Goal: Information Seeking & Learning: Learn about a topic

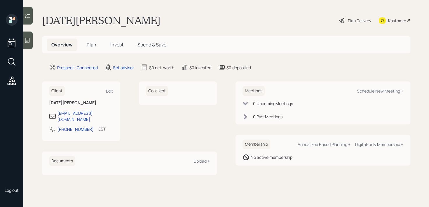
click at [29, 46] on div at bounding box center [27, 41] width 9 height 18
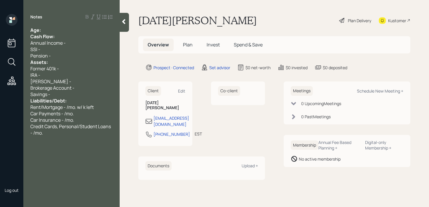
click at [81, 30] on div "Age:" at bounding box center [71, 30] width 82 height 6
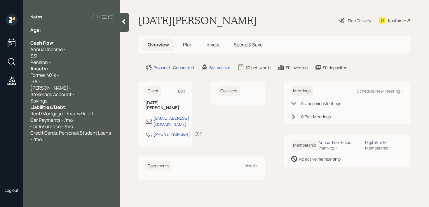
click at [64, 61] on div "Pension -" at bounding box center [71, 62] width 82 height 6
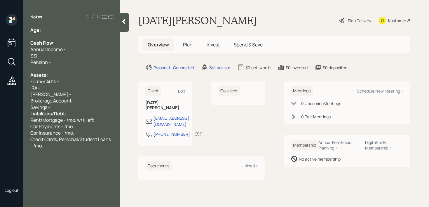
click at [71, 108] on div "Savings -" at bounding box center [71, 107] width 82 height 6
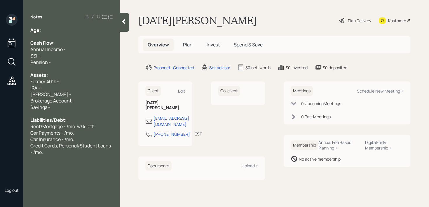
click at [72, 47] on div "Annual Income -" at bounding box center [71, 49] width 82 height 6
click at [70, 33] on div at bounding box center [71, 36] width 82 height 6
drag, startPoint x: 57, startPoint y: 34, endPoint x: 0, endPoint y: 34, distance: 56.7
click at [0, 34] on div "Log out Notes Age: Working Cash Flow: Annual Income - SSI - Pension - Assets: F…" at bounding box center [214, 103] width 429 height 207
click at [59, 30] on div "Age:" at bounding box center [71, 30] width 82 height 6
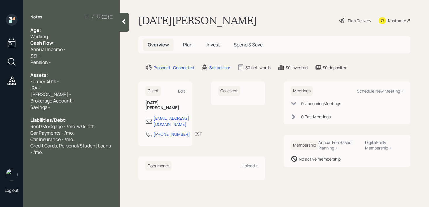
click at [59, 34] on div "Working" at bounding box center [71, 36] width 82 height 6
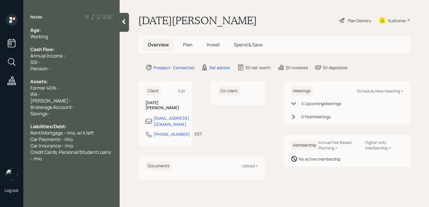
click at [86, 90] on div "Former 401k -" at bounding box center [71, 88] width 82 height 6
click at [80, 101] on div "[PERSON_NAME] -" at bounding box center [71, 101] width 82 height 6
click at [79, 106] on div "Brokerage Account -" at bounding box center [71, 107] width 82 height 6
click at [80, 99] on div "[PERSON_NAME] -" at bounding box center [71, 101] width 82 height 6
click at [77, 107] on div "Brokerage Account -" at bounding box center [71, 107] width 82 height 6
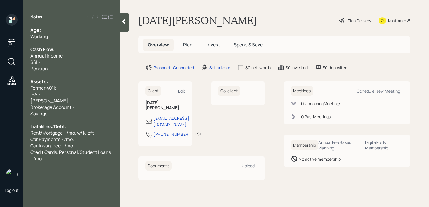
click at [74, 113] on div "Savings -" at bounding box center [71, 113] width 82 height 6
drag, startPoint x: 74, startPoint y: 113, endPoint x: 0, endPoint y: 113, distance: 73.6
click at [0, 113] on div "Log out Notes Age: Working Cash Flow: Annual Income - SSI - Pension - Assets: F…" at bounding box center [214, 103] width 429 height 207
click at [56, 97] on div "IRA -" at bounding box center [71, 94] width 82 height 6
click at [68, 86] on div "Former 401k -" at bounding box center [71, 88] width 82 height 6
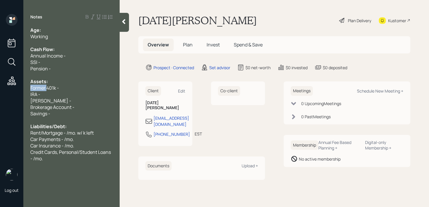
drag, startPoint x: 46, startPoint y: 88, endPoint x: 7, endPoint y: 88, distance: 39.1
click at [7, 88] on div "Log out Notes Age: Working Cash Flow: Annual Income - SSI - Pension - Assets: F…" at bounding box center [214, 103] width 429 height 207
click at [49, 93] on div "IRA -" at bounding box center [71, 94] width 82 height 6
click at [82, 94] on div "IRA - 25k" at bounding box center [71, 94] width 82 height 6
click at [90, 83] on div "Assets:" at bounding box center [71, 81] width 82 height 6
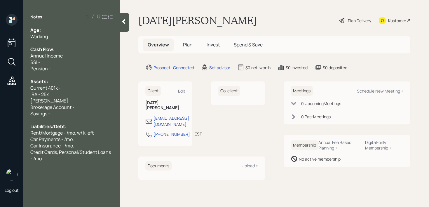
click at [88, 88] on div "Current 401k -" at bounding box center [71, 88] width 82 height 6
click at [60, 91] on div "IRA - 25k" at bounding box center [71, 94] width 82 height 6
click at [79, 90] on div "Current 401k -" at bounding box center [71, 88] width 82 height 6
click at [79, 93] on div "Traditional IRA - 25k" at bounding box center [71, 94] width 82 height 6
click at [79, 100] on div "[PERSON_NAME] -" at bounding box center [71, 101] width 82 height 6
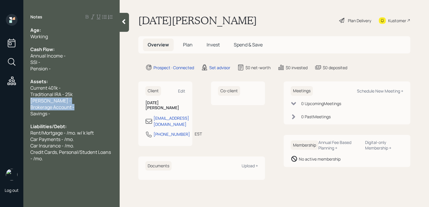
drag, startPoint x: 81, startPoint y: 107, endPoint x: 9, endPoint y: 99, distance: 71.8
click at [9, 99] on div "Log out Notes Age: Working Cash Flow: Annual Income - SSI - Pension - Assets: C…" at bounding box center [214, 103] width 429 height 207
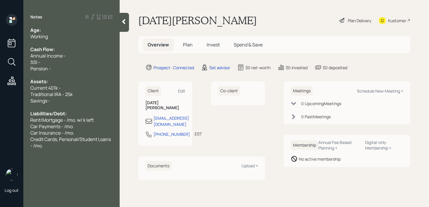
click at [106, 90] on div "Current 401k -" at bounding box center [71, 88] width 82 height 6
click at [106, 105] on div at bounding box center [71, 107] width 82 height 6
click at [110, 99] on div "Savings -" at bounding box center [71, 101] width 82 height 6
click at [48, 99] on span "Savings - k" at bounding box center [41, 101] width 23 height 6
click at [63, 92] on span "Traditional IRA - 25k" at bounding box center [51, 94] width 42 height 6
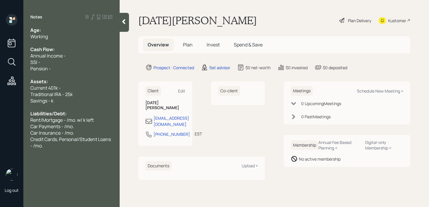
click at [78, 92] on div "Traditional IRA - 25k" at bounding box center [71, 94] width 82 height 6
drag, startPoint x: 83, startPoint y: 92, endPoint x: 0, endPoint y: 94, distance: 83.3
click at [0, 94] on div "Log out Notes Age: Working Cash Flow: Annual Income - SSI - Pension - Assets: C…" at bounding box center [214, 103] width 429 height 207
click at [76, 98] on div "Savings - k" at bounding box center [71, 101] width 82 height 6
drag, startPoint x: 81, startPoint y: 97, endPoint x: 21, endPoint y: 97, distance: 59.6
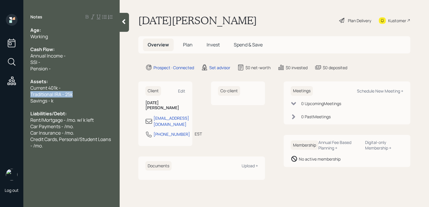
click at [21, 97] on div "Log out Notes Age: Working Cash Flow: Annual Income - SSI - Pension - Assets: C…" at bounding box center [214, 103] width 429 height 207
click at [70, 93] on span "Traditional IRA - 25k" at bounding box center [51, 94] width 42 height 6
drag, startPoint x: 90, startPoint y: 96, endPoint x: 4, endPoint y: 102, distance: 86.6
click at [16, 97] on div "Log out Notes Age: Working Cash Flow: Annual Income - SSI - Pension - Assets: C…" at bounding box center [214, 103] width 429 height 207
click at [49, 95] on span "Traditional IRA - 25k" at bounding box center [51, 94] width 42 height 6
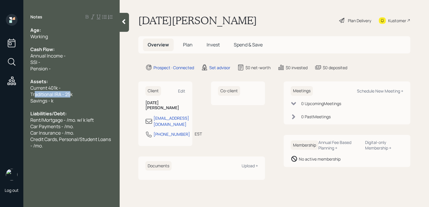
drag, startPoint x: 71, startPoint y: 95, endPoint x: 34, endPoint y: 95, distance: 36.2
click at [34, 95] on span "Traditional IRA - 25k" at bounding box center [51, 94] width 42 height 6
click at [53, 95] on span "Traditional IRA - 25k" at bounding box center [51, 94] width 42 height 6
drag, startPoint x: 82, startPoint y: 95, endPoint x: 14, endPoint y: 96, distance: 67.2
click at [15, 97] on div "Log out Notes Age: Working Cash Flow: Annual Income - SSI - Pension - Assets: C…" at bounding box center [214, 103] width 429 height 207
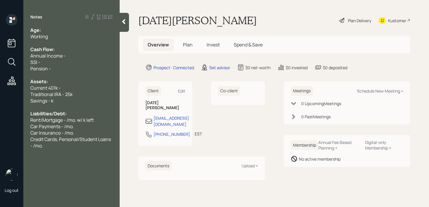
click at [63, 91] on span "Traditional IRA - 25k" at bounding box center [51, 94] width 42 height 6
drag, startPoint x: 70, startPoint y: 94, endPoint x: 31, endPoint y: 94, distance: 38.6
click at [31, 94] on div "Traditional IRA - 25k" at bounding box center [71, 94] width 82 height 6
click at [49, 93] on span "Traditional IRA - 25k" at bounding box center [51, 94] width 42 height 6
drag, startPoint x: 78, startPoint y: 96, endPoint x: 26, endPoint y: 96, distance: 51.7
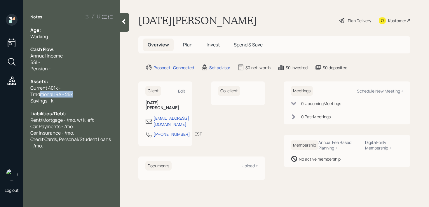
click at [40, 96] on div "Traditional IRA - 25k" at bounding box center [71, 94] width 82 height 6
click at [56, 97] on span "Traditional IRA - 25k" at bounding box center [51, 94] width 42 height 6
drag, startPoint x: 89, startPoint y: 94, endPoint x: 0, endPoint y: 94, distance: 88.8
click at [0, 94] on div "Log out Notes Age: Working Cash Flow: Annual Income - SSI - Pension - Assets: C…" at bounding box center [214, 103] width 429 height 207
click at [57, 98] on div "Savings - k" at bounding box center [71, 101] width 82 height 6
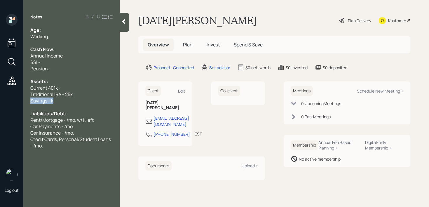
drag, startPoint x: 96, startPoint y: 98, endPoint x: 17, endPoint y: 98, distance: 78.6
click at [18, 98] on div "Log out Notes Age: Working Cash Flow: Annual Income - SSI - Pension - Assets: C…" at bounding box center [214, 103] width 429 height 207
click at [57, 88] on span "Current 401k -" at bounding box center [45, 88] width 30 height 6
drag, startPoint x: 79, startPoint y: 89, endPoint x: 10, endPoint y: 89, distance: 68.9
click at [10, 89] on div "Log out Notes Age: Working Cash Flow: Annual Income - SSI - Pension - Assets: C…" at bounding box center [214, 103] width 429 height 207
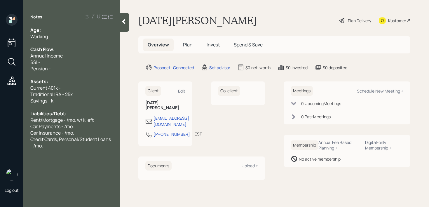
click at [73, 100] on div "Savings - k" at bounding box center [71, 101] width 82 height 6
click at [50, 93] on div "Traditional IRA - 25k" at bounding box center [71, 94] width 82 height 6
click at [66, 93] on span "Traditional IRA - 25k" at bounding box center [51, 94] width 42 height 6
drag, startPoint x: 92, startPoint y: 95, endPoint x: 5, endPoint y: 95, distance: 87.3
click at [6, 95] on div "Log out Notes Age: Working Cash Flow: Annual Income - SSI - Pension - Assets: C…" at bounding box center [214, 103] width 429 height 207
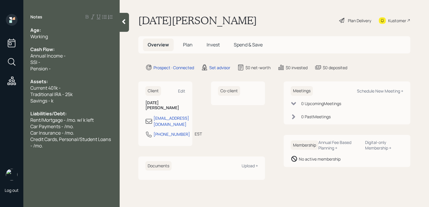
click at [58, 94] on span "Traditional IRA - 25k" at bounding box center [51, 94] width 42 height 6
drag, startPoint x: 82, startPoint y: 94, endPoint x: 4, endPoint y: 94, distance: 77.7
click at [5, 94] on div "Log out Notes Age: Working Cash Flow: Annual Income - SSI - Pension - Assets: C…" at bounding box center [214, 103] width 429 height 207
click at [44, 94] on span "Traditional IRA - 25k" at bounding box center [51, 94] width 42 height 6
drag, startPoint x: 90, startPoint y: 94, endPoint x: 7, endPoint y: 94, distance: 82.7
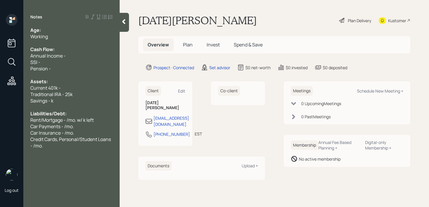
click at [7, 94] on div "Log out Notes Age: Working Cash Flow: Annual Income - SSI - Pension - Assets: C…" at bounding box center [214, 103] width 429 height 207
click at [53, 94] on span "Traditional IRA - 25k" at bounding box center [51, 94] width 42 height 6
drag, startPoint x: 92, startPoint y: 93, endPoint x: 26, endPoint y: 93, distance: 66.3
click at [26, 93] on div "Age: Working Cash Flow: Annual Income - SSI - Pension - Assets: Current 401k - …" at bounding box center [71, 88] width 96 height 122
click at [72, 93] on span "Traditional IRA - 25k" at bounding box center [51, 94] width 42 height 6
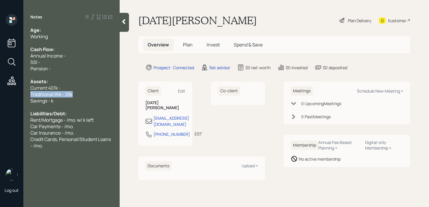
drag, startPoint x: 97, startPoint y: 93, endPoint x: 25, endPoint y: 93, distance: 71.9
click at [25, 93] on div "Age: Working Cash Flow: Annual Income - SSI - Pension - Assets: Current 401k - …" at bounding box center [71, 88] width 96 height 122
click at [80, 86] on div "Current 401k -" at bounding box center [71, 88] width 82 height 6
drag, startPoint x: 97, startPoint y: 88, endPoint x: 3, endPoint y: 88, distance: 93.8
click at [3, 88] on div "Log out Notes Age: Working Cash Flow: Annual Income - SSI - Pension - Assets: C…" at bounding box center [214, 103] width 429 height 207
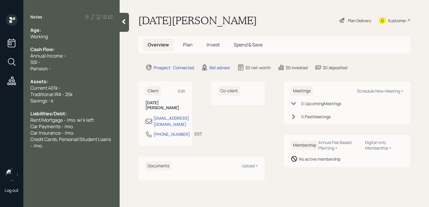
click at [68, 100] on div "Savings - k" at bounding box center [71, 101] width 82 height 6
drag, startPoint x: 53, startPoint y: 91, endPoint x: 0, endPoint y: 91, distance: 52.6
click at [0, 91] on div "Log out Notes Age: Working Cash Flow: Annual Income - SSI - Pension - Assets: C…" at bounding box center [214, 103] width 429 height 207
click at [65, 91] on span "Traditional IRA - 25k" at bounding box center [51, 94] width 42 height 6
drag, startPoint x: 87, startPoint y: 91, endPoint x: 20, endPoint y: 91, distance: 67.5
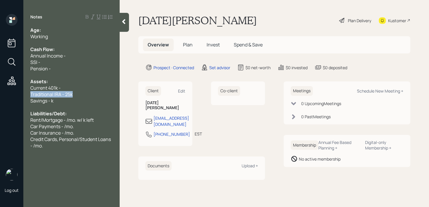
click at [20, 91] on div "Log out Notes Age: Working Cash Flow: Annual Income - SSI - Pension - Assets: C…" at bounding box center [214, 103] width 429 height 207
click at [62, 93] on span "Traditional IRA - 25k" at bounding box center [51, 94] width 42 height 6
drag, startPoint x: 89, startPoint y: 96, endPoint x: 2, endPoint y: 96, distance: 87.3
click at [4, 96] on div "Log out Notes Age: Working Cash Flow: Annual Income - SSI - Pension - Assets: C…" at bounding box center [214, 103] width 429 height 207
click at [35, 95] on span "Traditional IRA - 25k" at bounding box center [51, 94] width 42 height 6
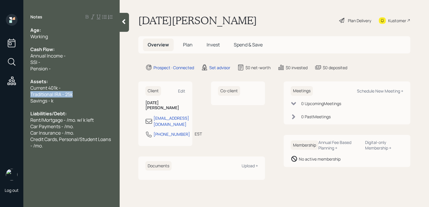
drag, startPoint x: 89, startPoint y: 93, endPoint x: 0, endPoint y: 93, distance: 89.4
click at [0, 93] on div "Log out Notes Age: Working Cash Flow: Annual Income - SSI - Pension - Assets: C…" at bounding box center [214, 103] width 429 height 207
click at [62, 92] on span "Traditional IRA - 25k" at bounding box center [51, 94] width 42 height 6
drag, startPoint x: 101, startPoint y: 91, endPoint x: 38, endPoint y: 91, distance: 63.4
click at [38, 91] on div "Traditional IRA - 25k" at bounding box center [71, 94] width 82 height 6
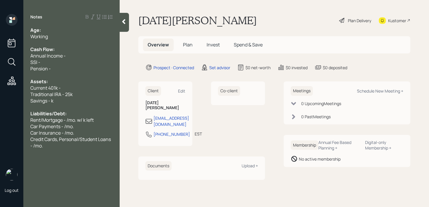
click at [74, 88] on div "Current 401k -" at bounding box center [71, 88] width 82 height 6
drag, startPoint x: 83, startPoint y: 90, endPoint x: 16, endPoint y: 84, distance: 67.8
click at [18, 86] on div "Log out Notes Age: Working Cash Flow: Annual Income - SSI - Pension - Assets: C…" at bounding box center [214, 103] width 429 height 207
click at [45, 87] on span "Current 401k -" at bounding box center [45, 88] width 30 height 6
drag, startPoint x: 74, startPoint y: 87, endPoint x: 24, endPoint y: 87, distance: 50.8
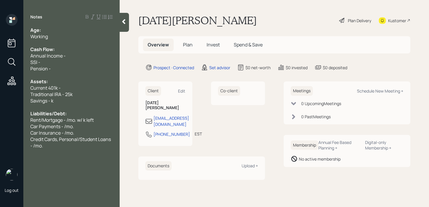
click at [44, 87] on div "Current 401k -" at bounding box center [71, 88] width 82 height 6
click at [64, 86] on div "Current 401k -" at bounding box center [71, 88] width 82 height 6
click at [84, 93] on div "Traditional IRA - 25k" at bounding box center [71, 94] width 82 height 6
drag, startPoint x: 85, startPoint y: 96, endPoint x: 10, endPoint y: 96, distance: 75.1
click at [10, 96] on div "Log out Notes Age: Working Cash Flow: Annual Income - SSI - Pension - Assets: C…" at bounding box center [214, 103] width 429 height 207
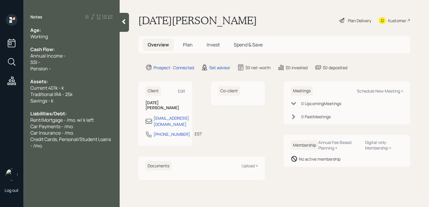
click at [62, 88] on span "Current 401k - k" at bounding box center [47, 88] width 34 height 6
click at [80, 93] on div "Traditional IRA - 25k" at bounding box center [71, 94] width 82 height 6
click at [80, 88] on div "Current 401k - k" at bounding box center [71, 88] width 82 height 6
click at [81, 98] on div "Savings - k" at bounding box center [71, 101] width 82 height 6
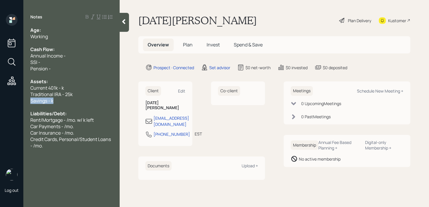
drag, startPoint x: 84, startPoint y: 98, endPoint x: 27, endPoint y: 97, distance: 57.0
click at [27, 97] on div "Age: Working Cash Flow: Annual Income - SSI - Pension - Assets: Current 401k - …" at bounding box center [71, 88] width 96 height 122
click at [78, 90] on div "Current 401k - k" at bounding box center [71, 88] width 82 height 6
drag, startPoint x: 73, startPoint y: 92, endPoint x: 31, endPoint y: 92, distance: 42.4
click at [32, 92] on div "Traditional IRA - 25k" at bounding box center [71, 94] width 82 height 6
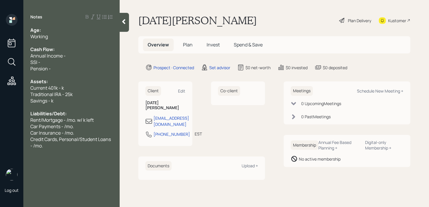
click at [56, 80] on div "Assets:" at bounding box center [71, 81] width 82 height 6
click at [68, 29] on div "Age:" at bounding box center [71, 30] width 82 height 6
click at [55, 34] on div "Working" at bounding box center [71, 36] width 82 height 6
click at [55, 41] on div at bounding box center [71, 43] width 82 height 6
drag, startPoint x: 54, startPoint y: 32, endPoint x: 42, endPoint y: 32, distance: 11.7
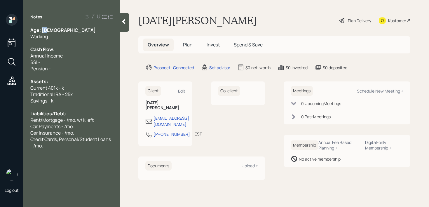
click at [42, 32] on div "Age: [DEMOGRAPHIC_DATA]" at bounding box center [71, 30] width 82 height 6
click at [60, 37] on div "Working" at bounding box center [71, 36] width 82 height 6
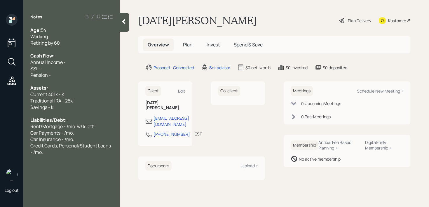
click at [94, 90] on div "Assets:" at bounding box center [71, 88] width 82 height 6
click at [90, 102] on div "Traditional IRA - 25k" at bounding box center [71, 101] width 82 height 6
click at [76, 107] on div "Savings - k" at bounding box center [71, 107] width 82 height 6
click at [88, 99] on div "Traditional IRA - 25k k" at bounding box center [71, 101] width 82 height 6
